Goal: Download file/media

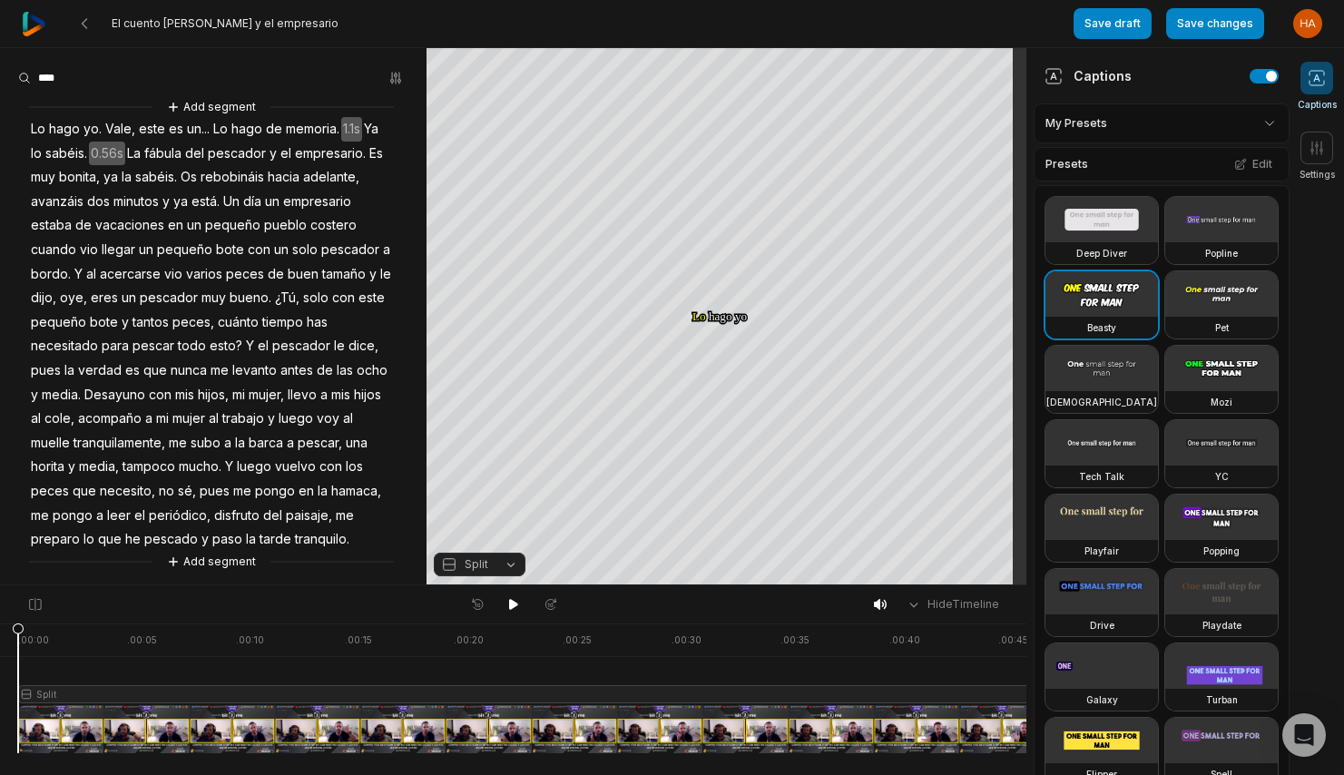
drag, startPoint x: 16, startPoint y: 625, endPoint x: -42, endPoint y: 631, distance: 58.4
click at [0, 631] on html "El cuento del pescador y el empresario Save draft Save changes Open user menu C…" at bounding box center [672, 387] width 1344 height 775
click at [513, 601] on icon at bounding box center [513, 604] width 9 height 11
click at [513, 601] on icon at bounding box center [514, 604] width 15 height 15
click at [125, 148] on span "0.56s" at bounding box center [107, 154] width 36 height 25
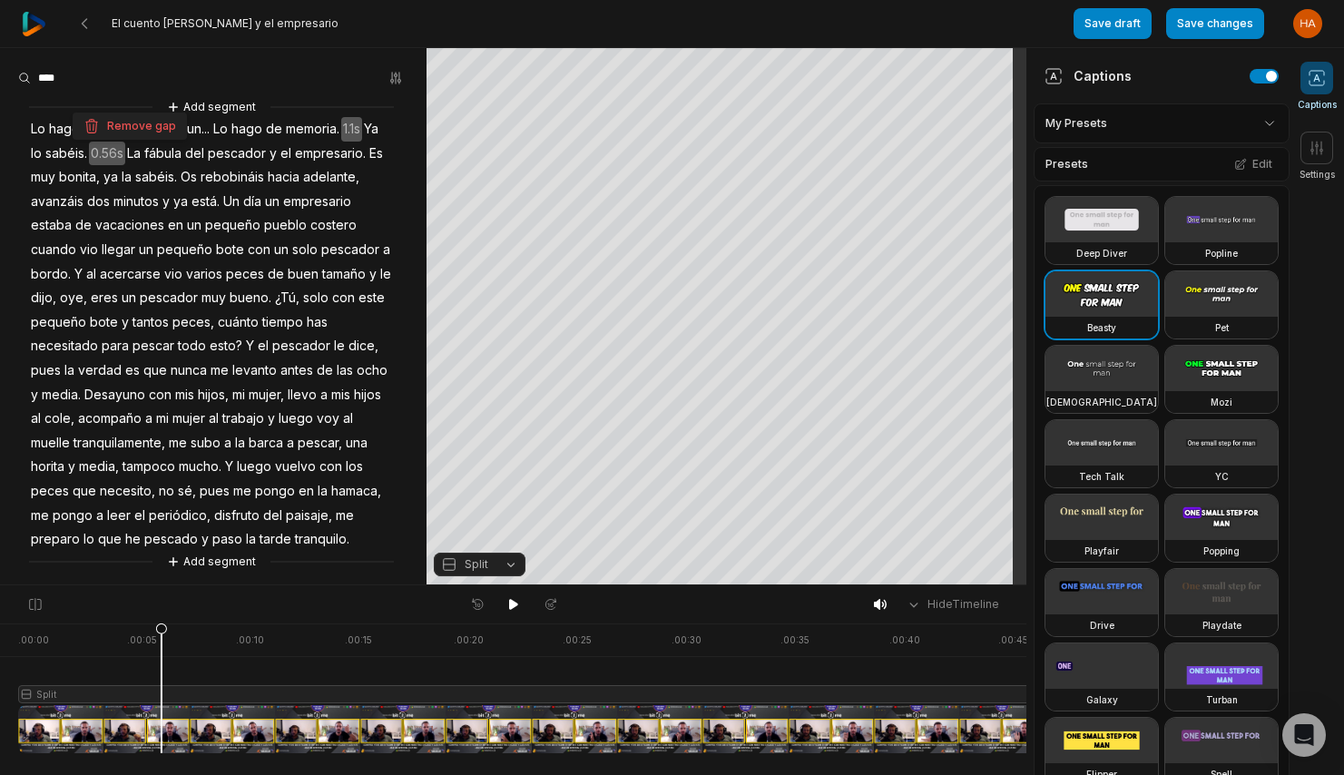
click at [162, 715] on icon at bounding box center [161, 693] width 11 height 138
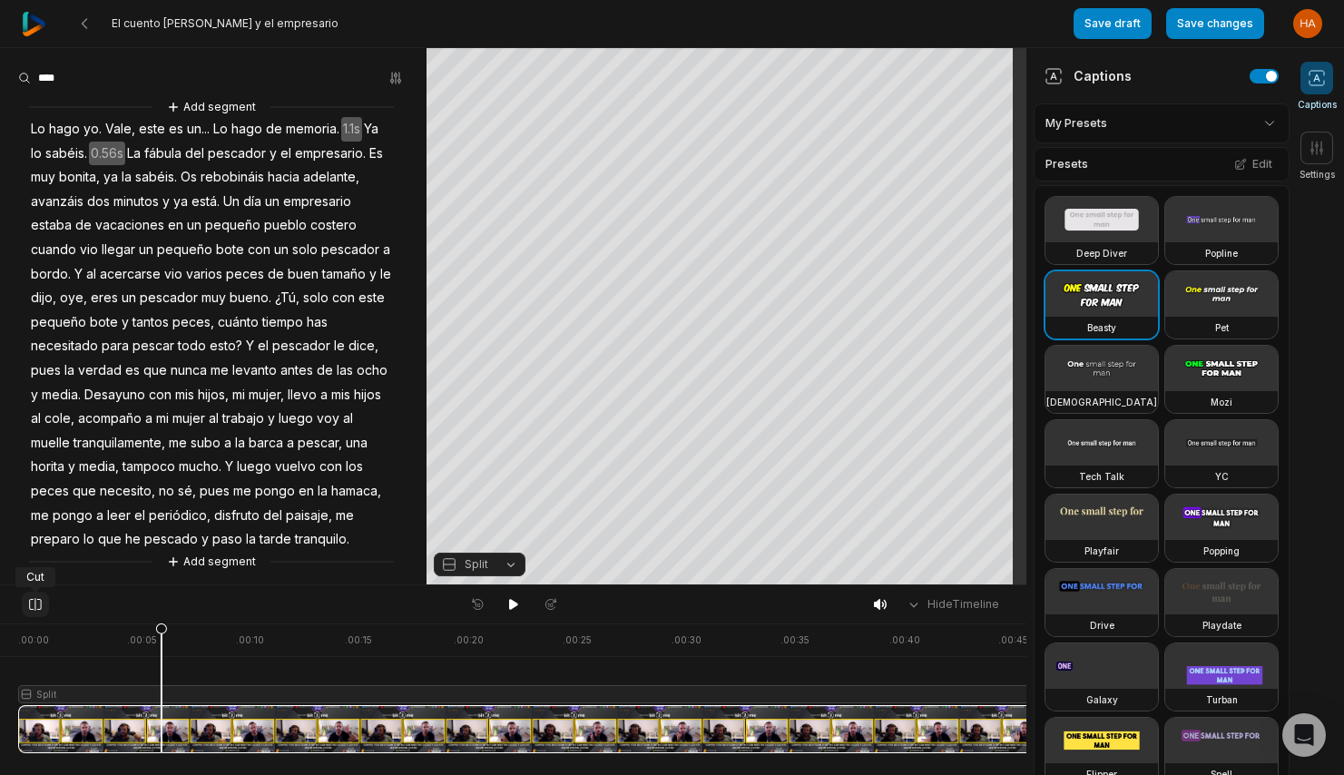
click at [34, 598] on icon at bounding box center [35, 604] width 16 height 15
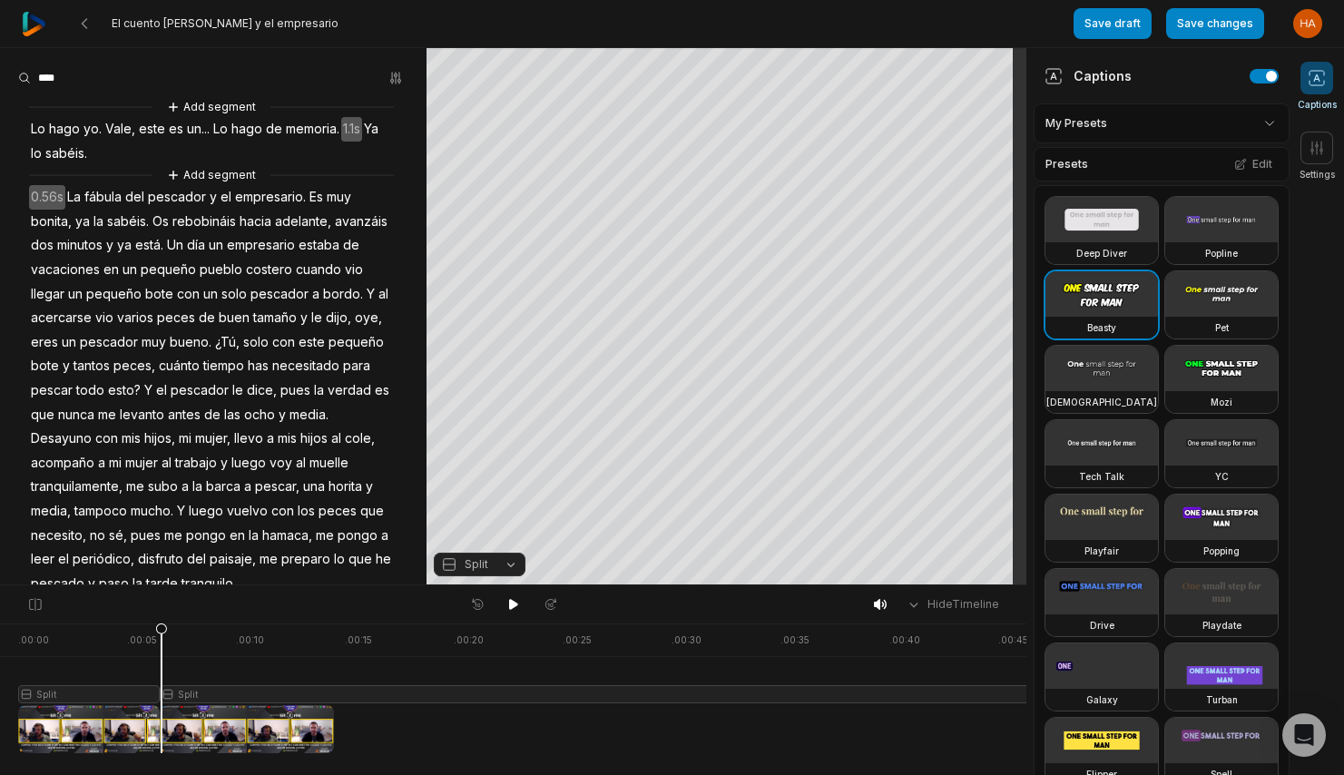
click at [96, 732] on div at bounding box center [630, 689] width 1225 height 130
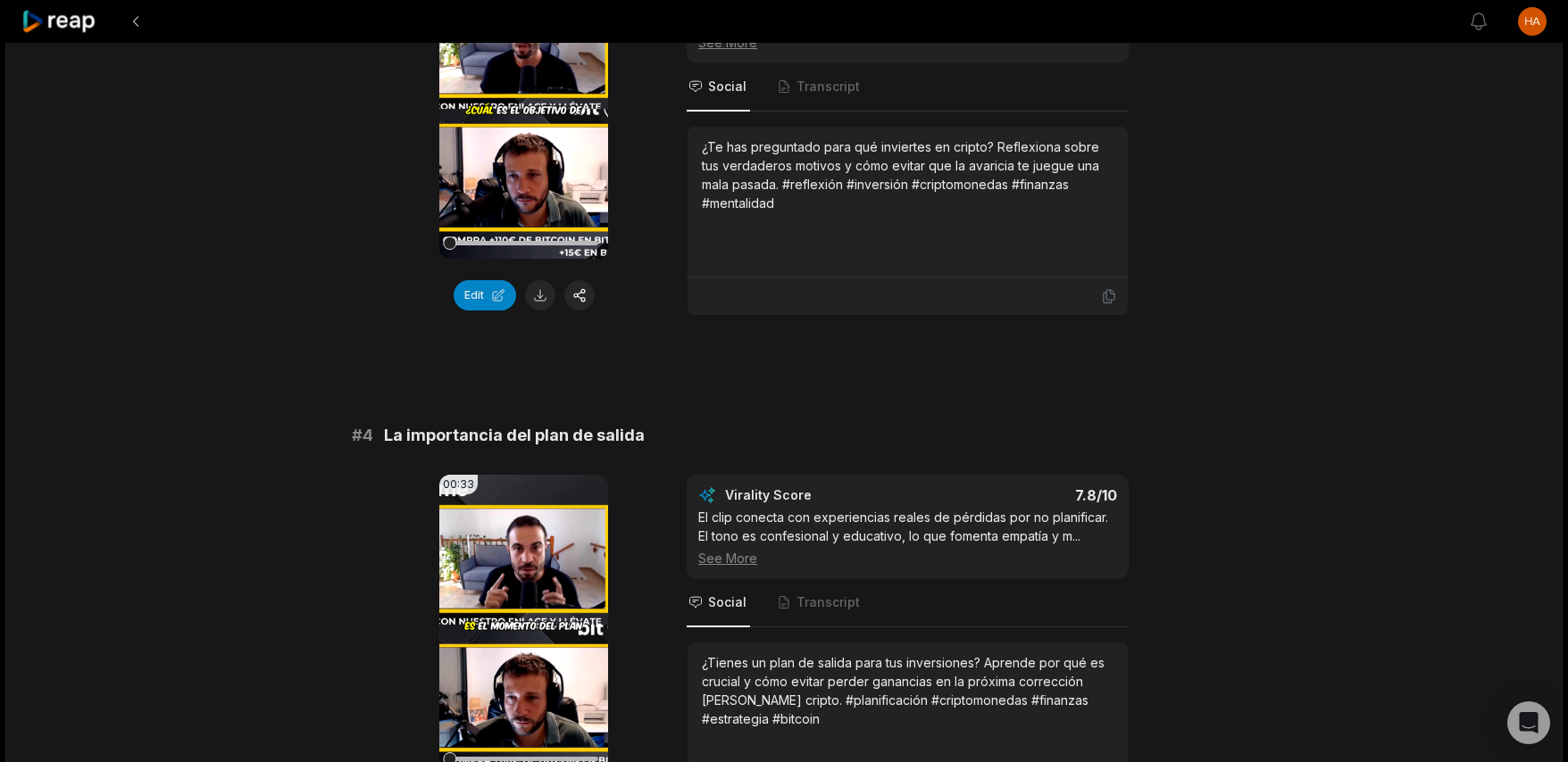
scroll to position [1339, 0]
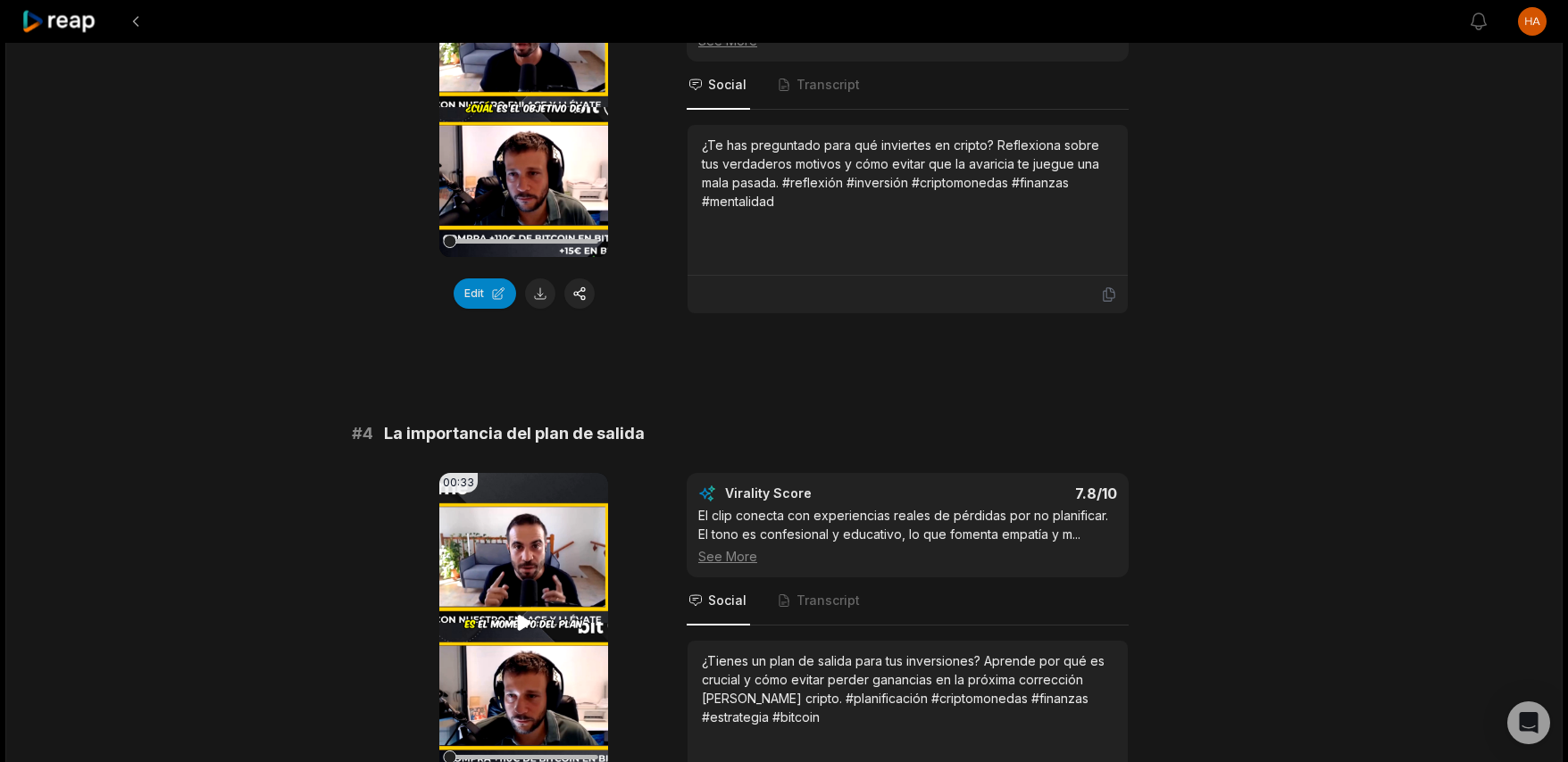
click at [547, 585] on video "Your browser does not support mp4 format." at bounding box center [524, 622] width 169 height 300
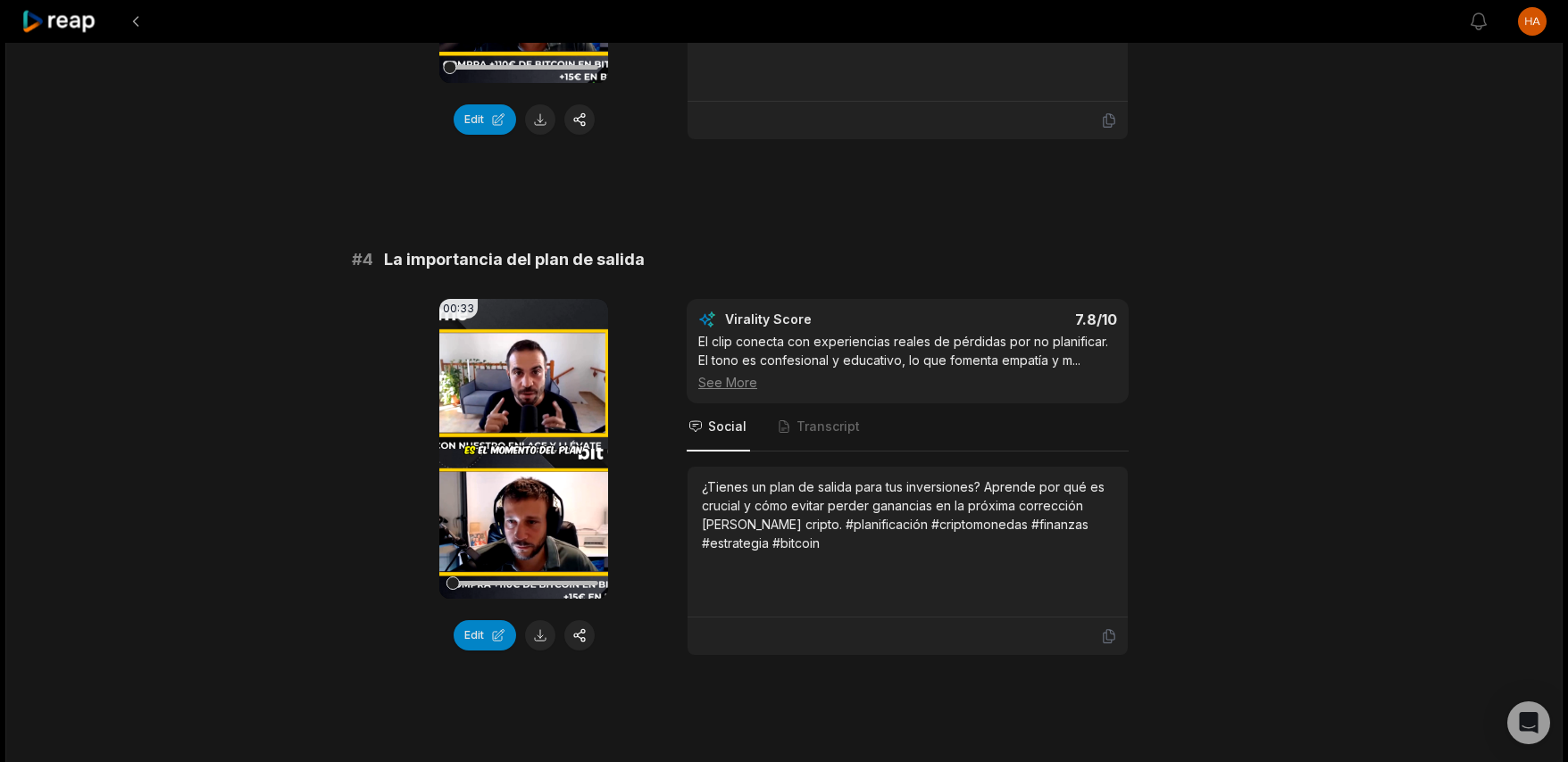
scroll to position [1517, 0]
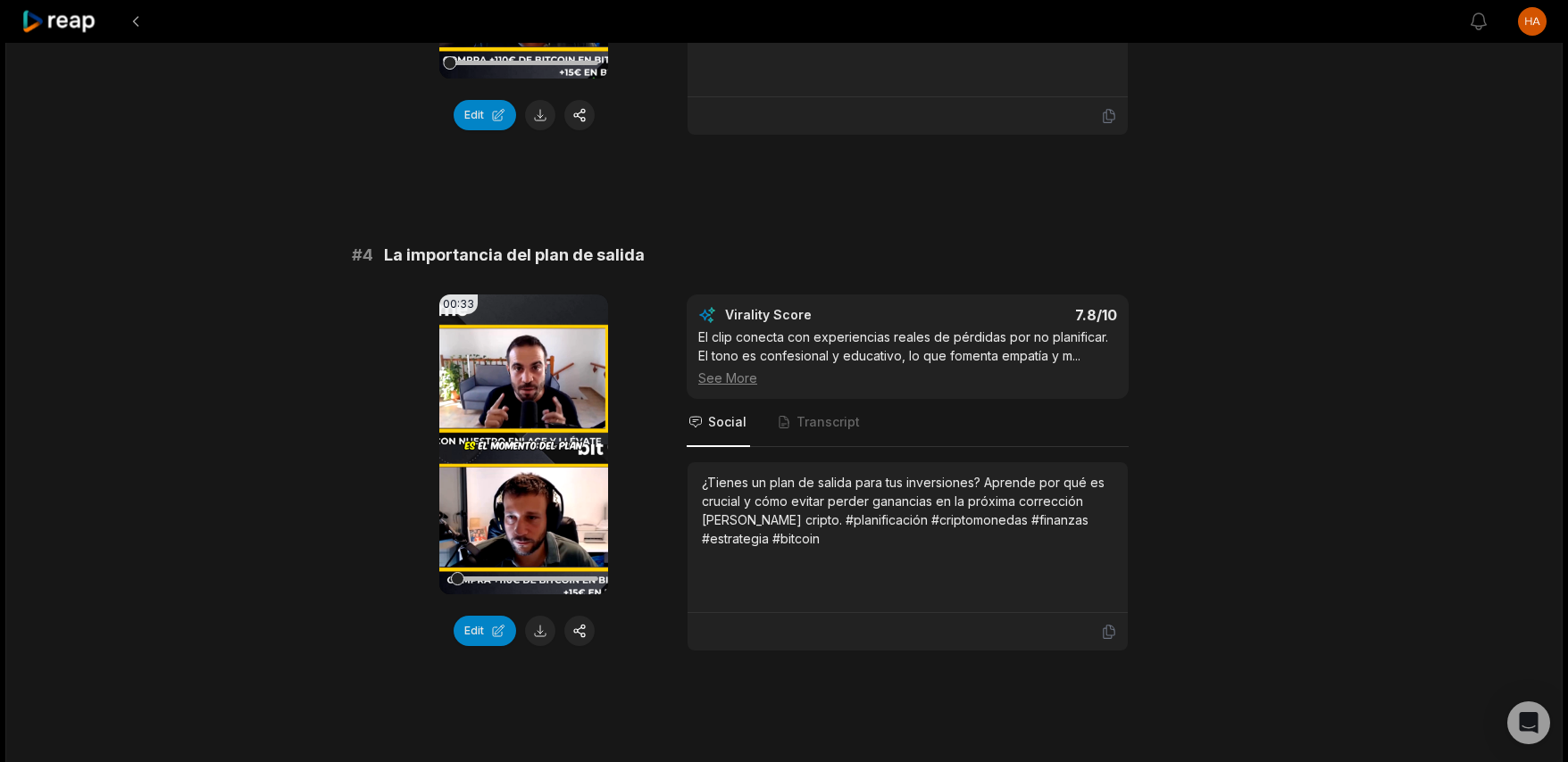
click at [1114, 633] on icon at bounding box center [1109, 632] width 16 height 16
click at [1114, 631] on icon at bounding box center [1109, 632] width 16 height 16
drag, startPoint x: 533, startPoint y: 633, endPoint x: 541, endPoint y: 638, distance: 9.4
click at [533, 633] on button at bounding box center [540, 630] width 30 height 30
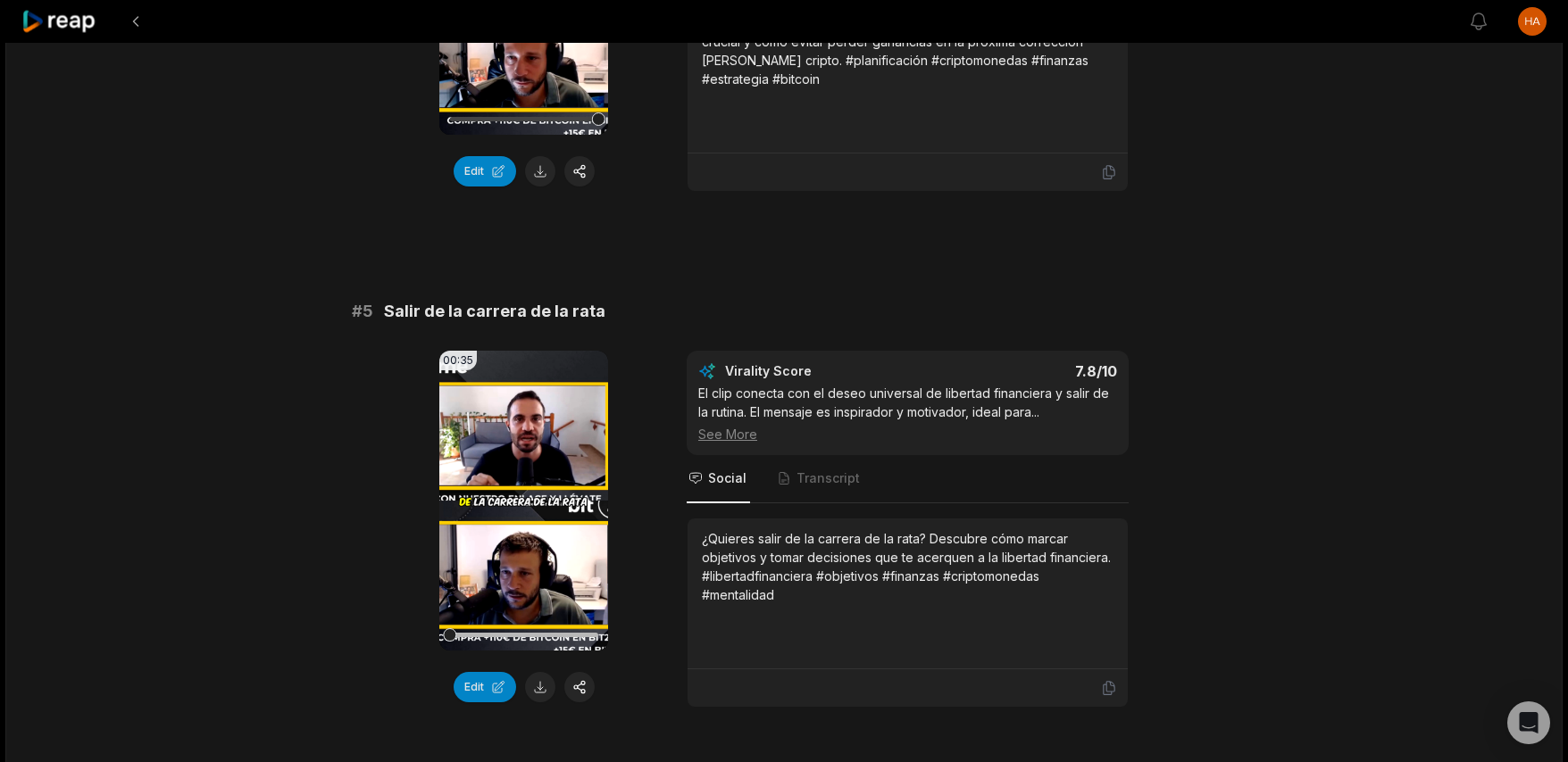
scroll to position [2142, 0]
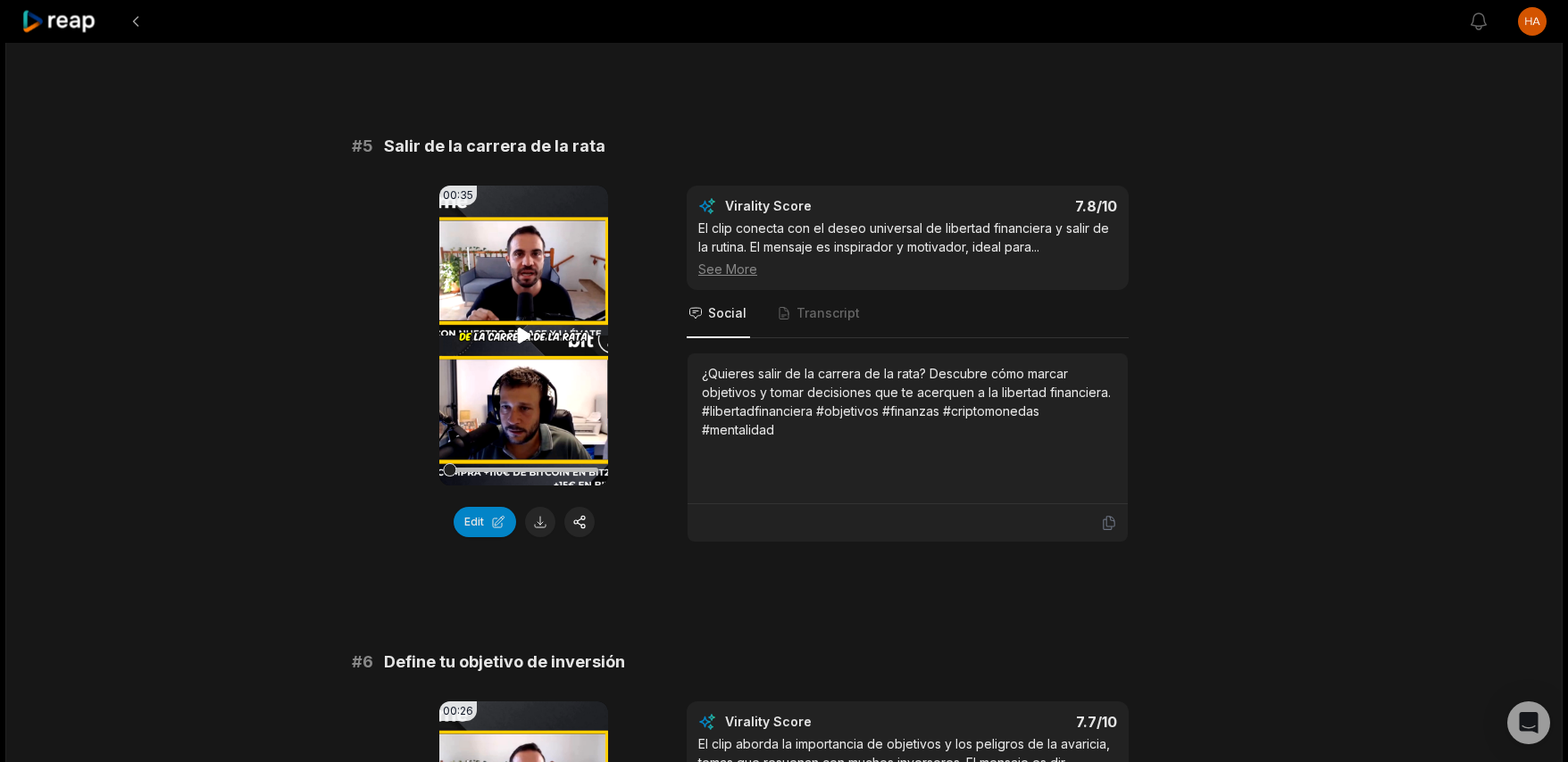
click at [527, 342] on icon at bounding box center [524, 335] width 22 height 22
click at [1108, 528] on icon at bounding box center [1109, 523] width 16 height 16
drag, startPoint x: 1015, startPoint y: 95, endPoint x: 885, endPoint y: 195, distance: 164.0
click at [1015, 95] on div "# 1 El cuento [PERSON_NAME] y el empresario Your browser does not support mp4 f…" at bounding box center [784, 605] width 865 height 5070
click at [529, 507] on div "Edit" at bounding box center [524, 522] width 169 height 30
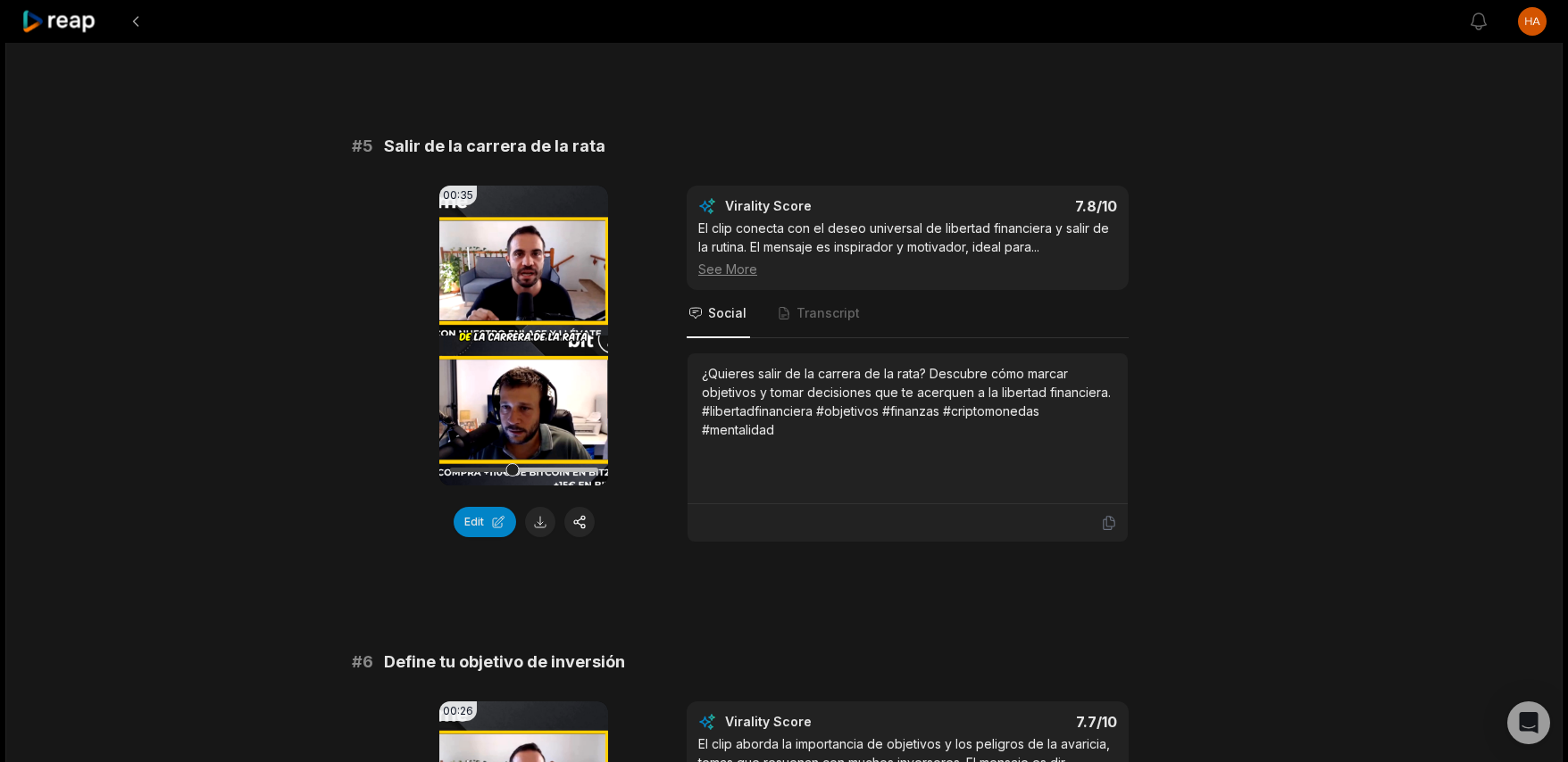
click at [535, 521] on button at bounding box center [540, 522] width 30 height 30
